Goal: Use online tool/utility: Utilize a website feature to perform a specific function

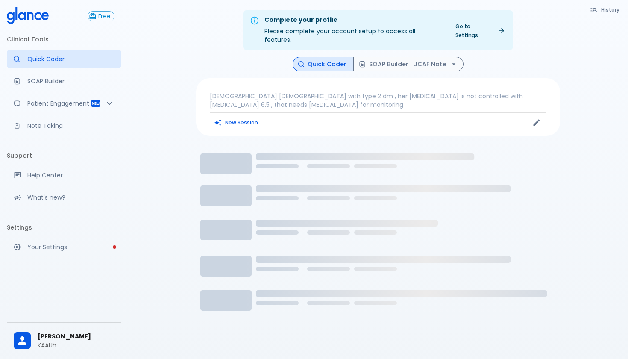
click at [336, 92] on p "[DEMOGRAPHIC_DATA] [DEMOGRAPHIC_DATA] with type 2 dm , her [MEDICAL_DATA] is no…" at bounding box center [378, 100] width 337 height 17
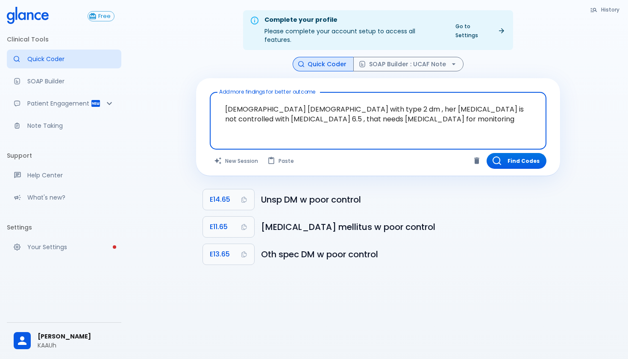
drag, startPoint x: 343, startPoint y: 114, endPoint x: 199, endPoint y: 88, distance: 146.4
click at [199, 88] on div "Add more findings for better outcome [DEMOGRAPHIC_DATA] [DEMOGRAPHIC_DATA] with…" at bounding box center [378, 126] width 364 height 97
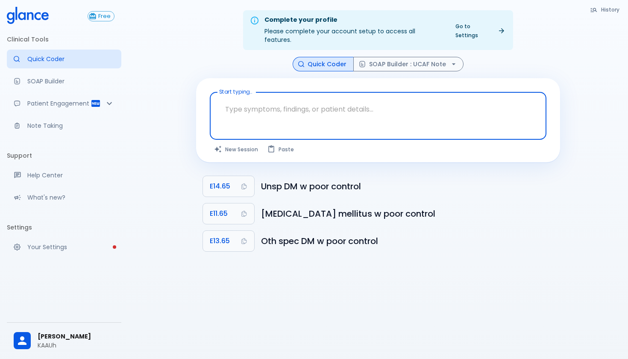
type textarea "v"
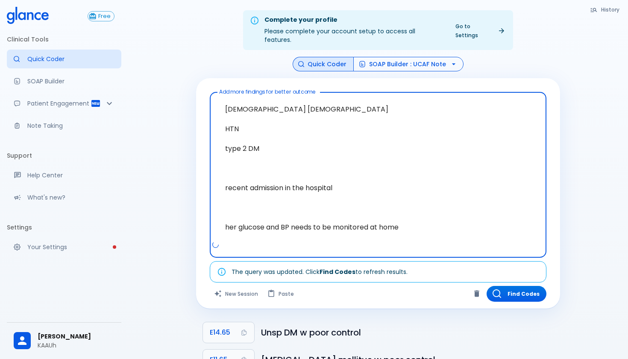
type textarea "[DEMOGRAPHIC_DATA] [DEMOGRAPHIC_DATA] HTN type 2 DM recent admission in the hos…"
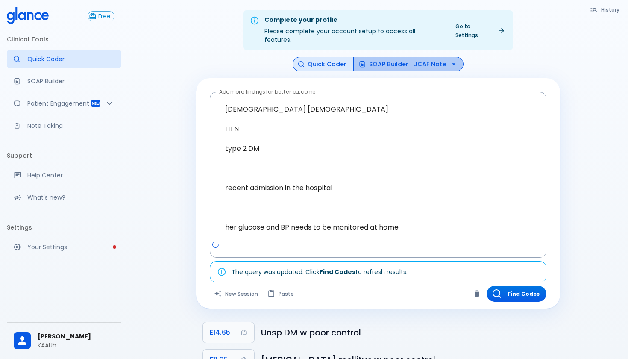
click at [410, 57] on button "SOAP Builder : UCAF Note" at bounding box center [408, 64] width 110 height 15
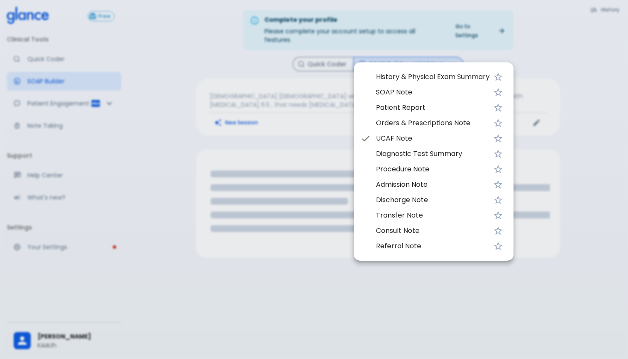
click at [328, 102] on div at bounding box center [314, 179] width 628 height 359
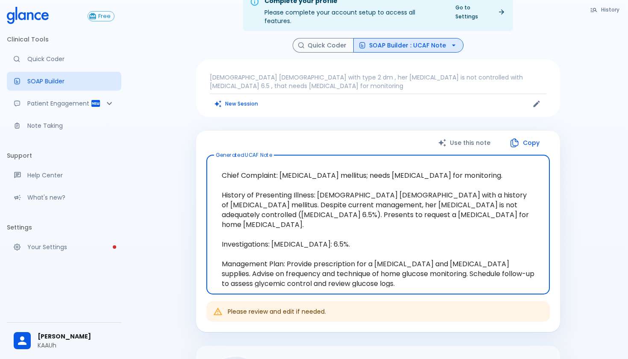
scroll to position [21, 0]
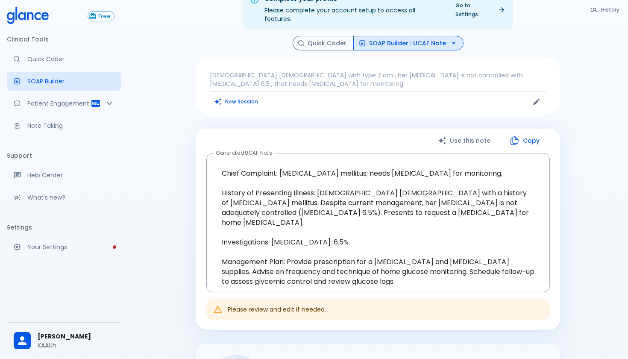
click at [506, 71] on p "[DEMOGRAPHIC_DATA] [DEMOGRAPHIC_DATA] with type 2 dm , her [MEDICAL_DATA] is no…" at bounding box center [378, 79] width 337 height 17
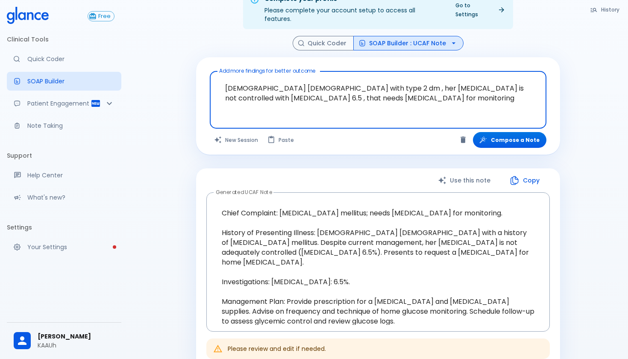
drag, startPoint x: 353, startPoint y: 95, endPoint x: 213, endPoint y: 68, distance: 143.1
click at [213, 71] on div "[DEMOGRAPHIC_DATA] [DEMOGRAPHIC_DATA] with type 2 dm , her [MEDICAL_DATA] is no…" at bounding box center [378, 100] width 337 height 58
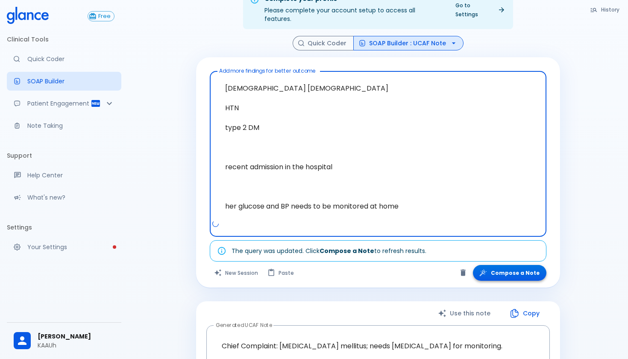
type textarea "[DEMOGRAPHIC_DATA] [DEMOGRAPHIC_DATA] HTN type 2 DM recent admission in the hos…"
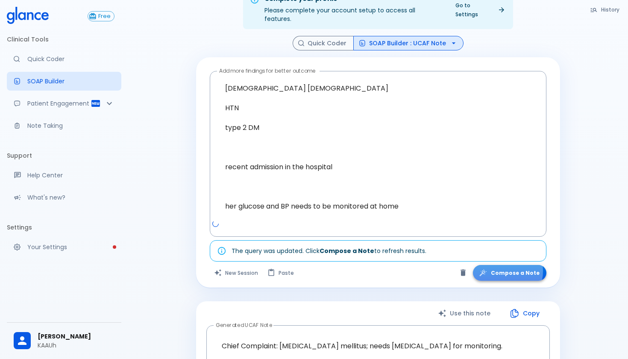
click at [504, 265] on button "Compose a Note" at bounding box center [509, 273] width 73 height 16
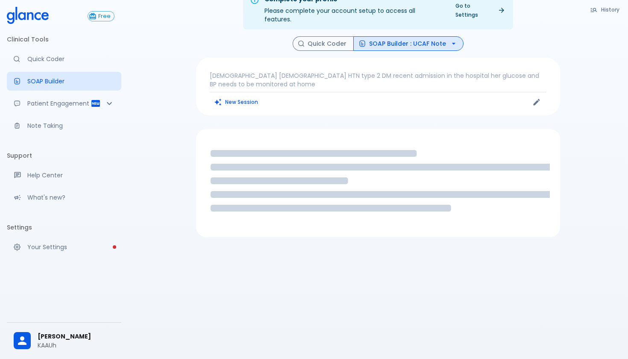
click at [179, 2] on div "Complete your profile Please complete your account setup to access all features…" at bounding box center [378, 10] width 486 height 40
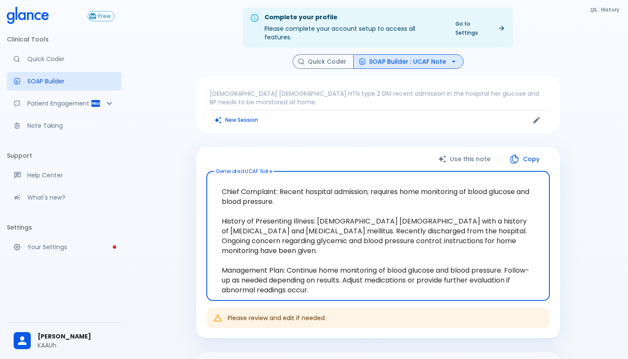
scroll to position [1, 0]
drag, startPoint x: 367, startPoint y: 275, endPoint x: 219, endPoint y: 181, distance: 175.1
click at [219, 181] on textarea "Chief Complaint: Recent hospital admission; requires home monitoring of blood g…" at bounding box center [377, 236] width 331 height 115
